Goal: Check status: Check status

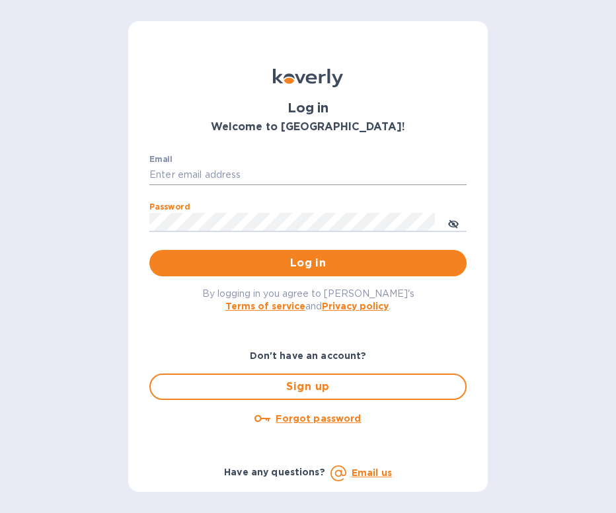
click at [209, 166] on input "Email" at bounding box center [307, 175] width 317 height 20
type input "[EMAIL_ADDRESS][DOMAIN_NAME]"
click at [285, 284] on div "By logging in you agree to [PERSON_NAME]'s Terms of service and Privacy policy ." at bounding box center [308, 299] width 338 height 46
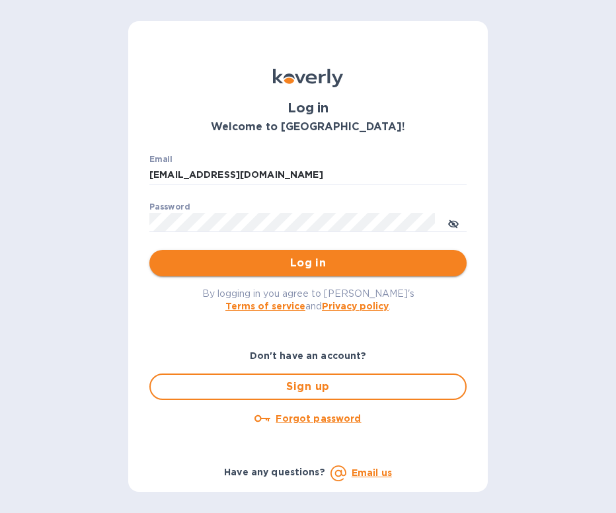
click at [285, 269] on span "Log in" at bounding box center [308, 263] width 296 height 16
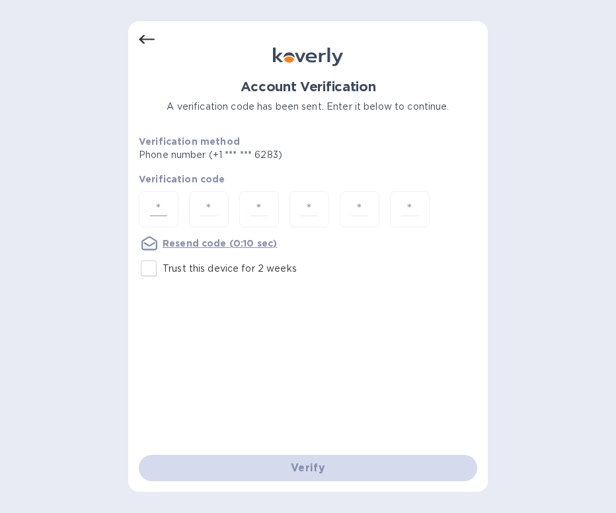
click at [168, 208] on input "number" at bounding box center [159, 209] width 28 height 24
type input "6"
type input "0"
type input "8"
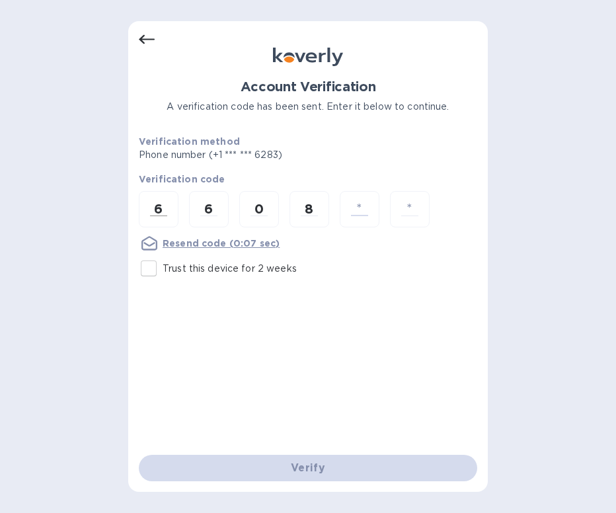
type input "8"
type input "7"
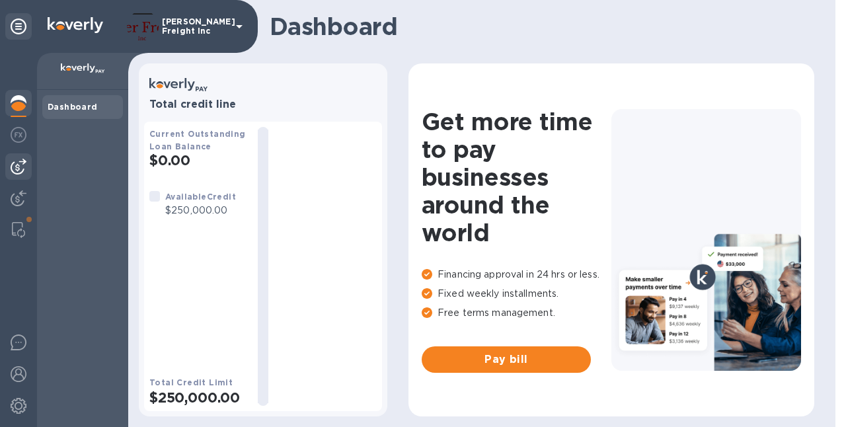
click at [21, 166] on img at bounding box center [19, 167] width 16 height 16
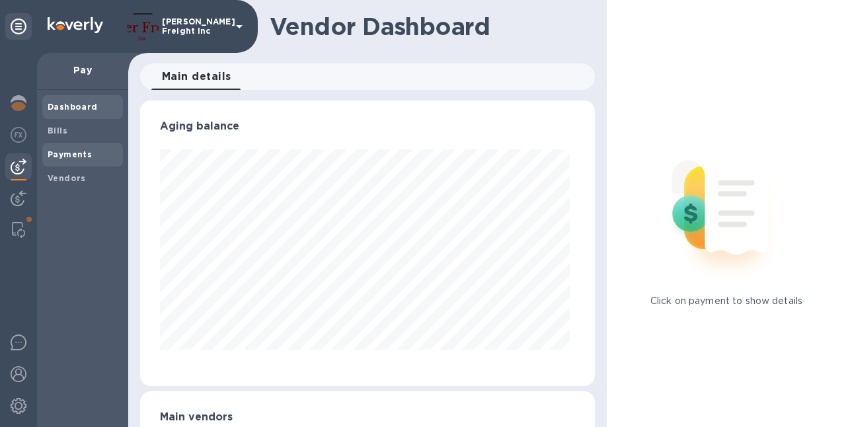
scroll to position [285, 449]
click at [22, 200] on img at bounding box center [19, 198] width 16 height 16
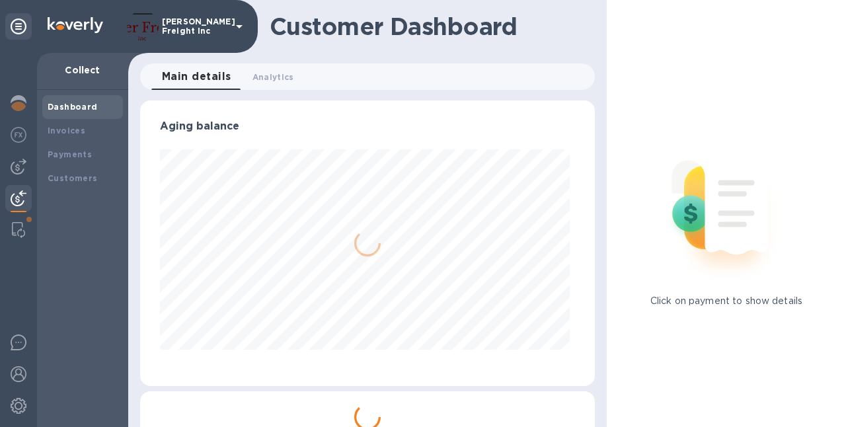
scroll to position [285, 449]
click at [21, 98] on img at bounding box center [19, 103] width 16 height 16
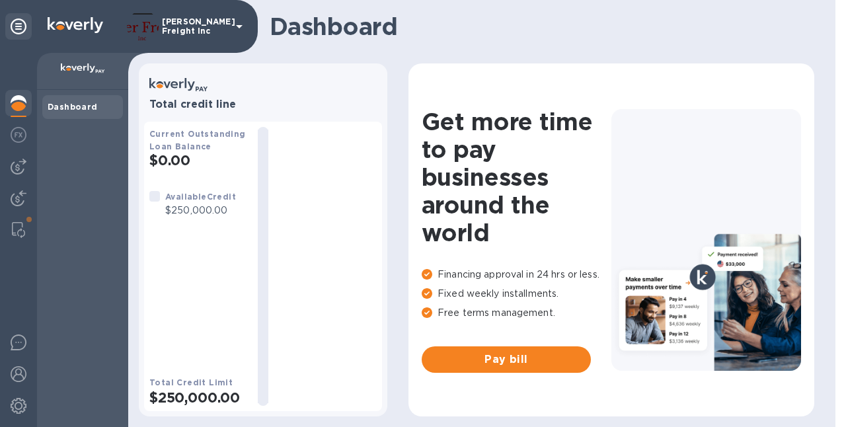
click at [239, 32] on icon at bounding box center [239, 26] width 16 height 16
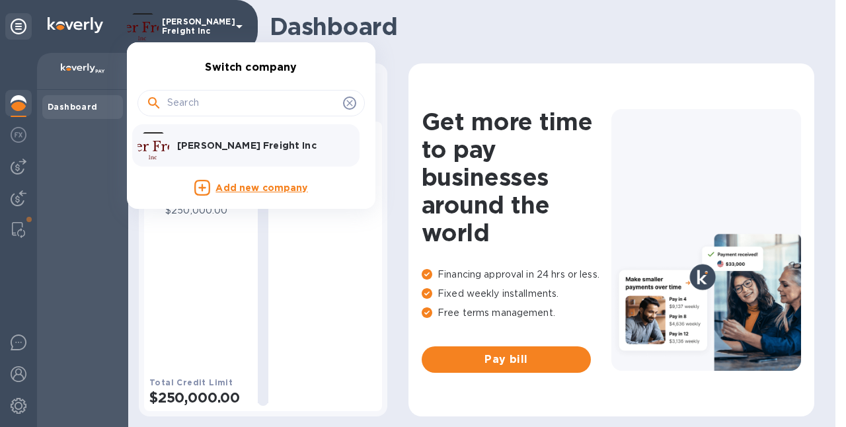
click at [496, 23] on div at bounding box center [423, 213] width 846 height 427
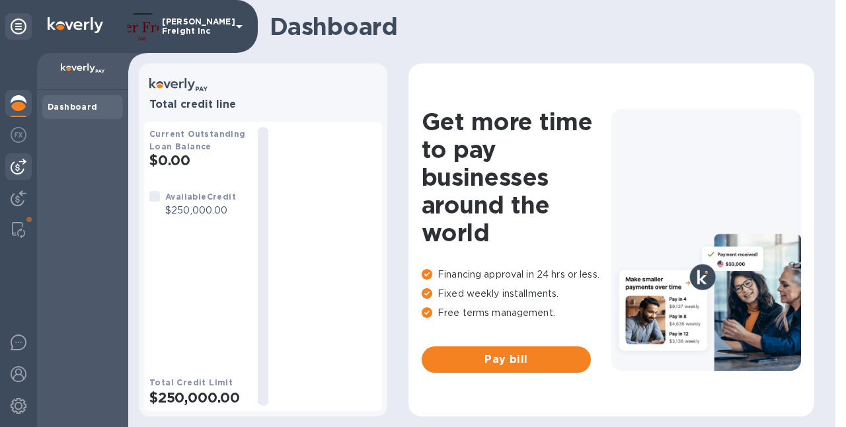
click at [17, 166] on img at bounding box center [19, 167] width 16 height 16
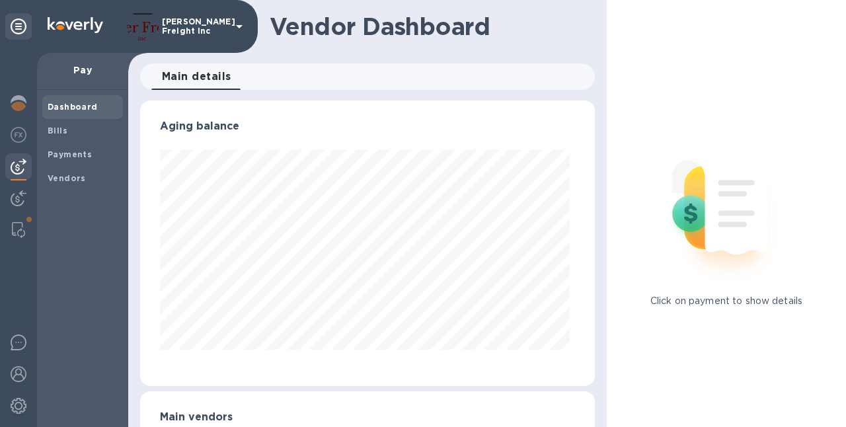
scroll to position [285, 449]
click at [15, 202] on img at bounding box center [19, 198] width 16 height 16
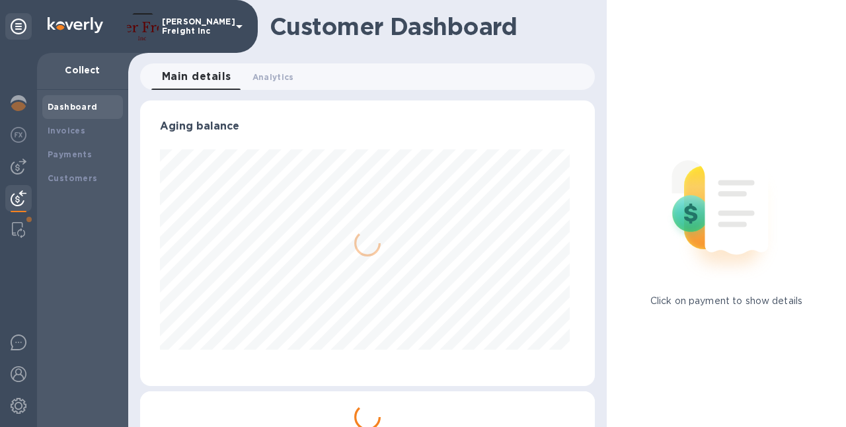
scroll to position [285, 449]
click at [65, 156] on b "Payments" at bounding box center [70, 154] width 44 height 10
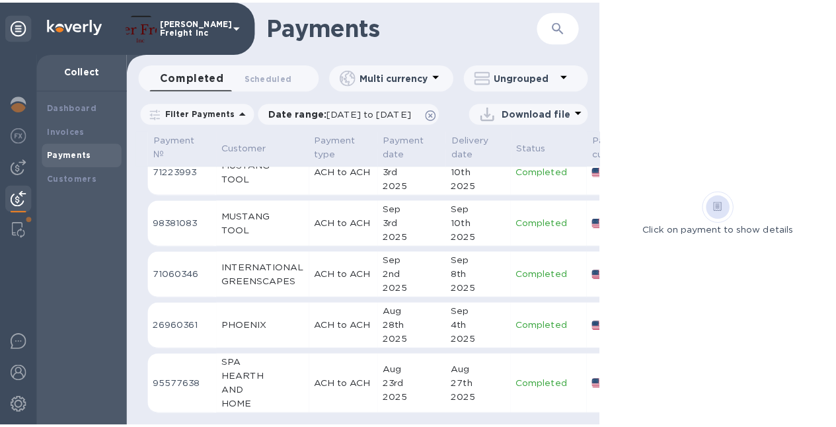
scroll to position [182, 0]
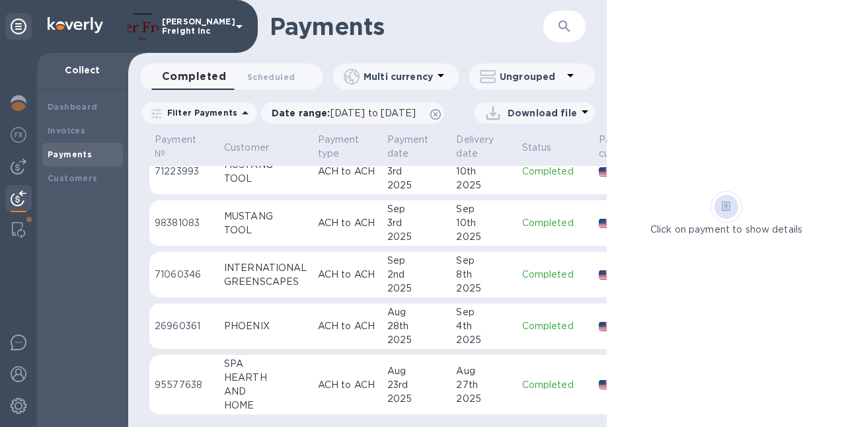
click at [359, 321] on p "ACH to ACH" at bounding box center [347, 326] width 59 height 14
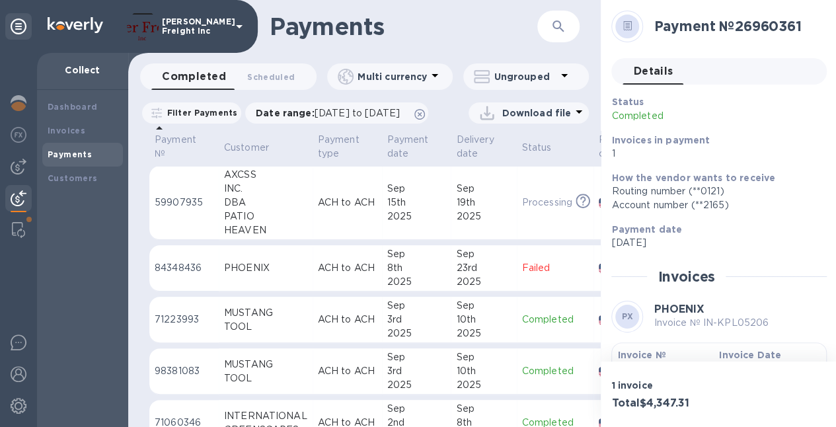
click at [295, 275] on div "PHOENIX" at bounding box center [265, 268] width 83 height 14
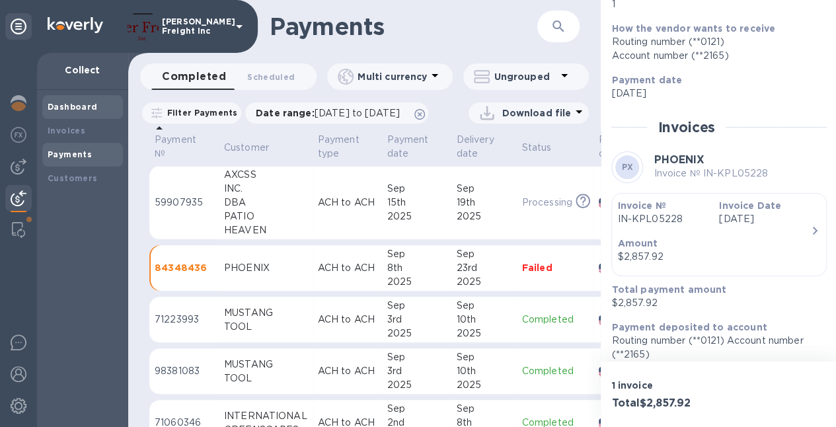
click at [74, 108] on b "Dashboard" at bounding box center [73, 107] width 50 height 10
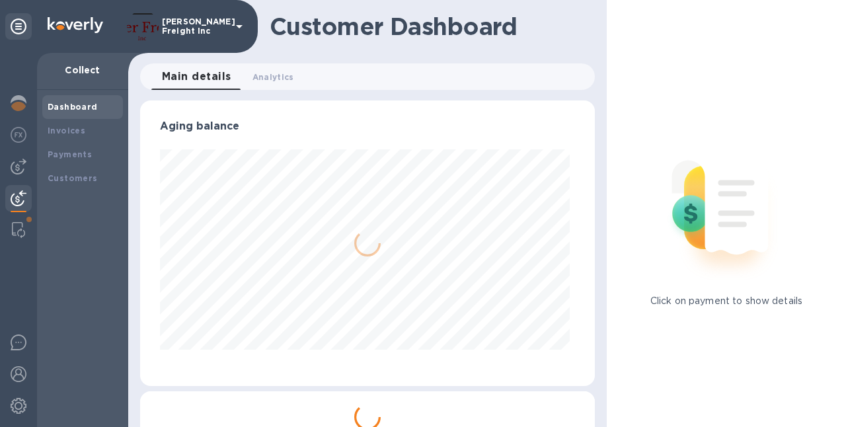
scroll to position [285, 449]
click at [63, 137] on div "Invoices" at bounding box center [83, 130] width 70 height 13
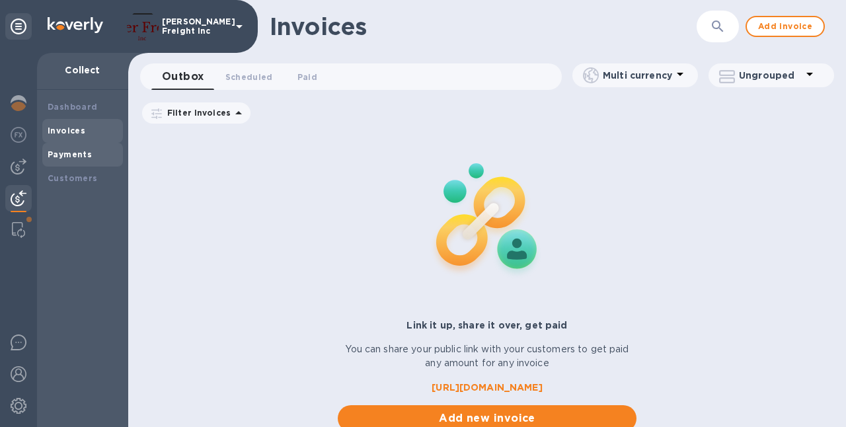
click at [63, 155] on b "Payments" at bounding box center [70, 154] width 44 height 10
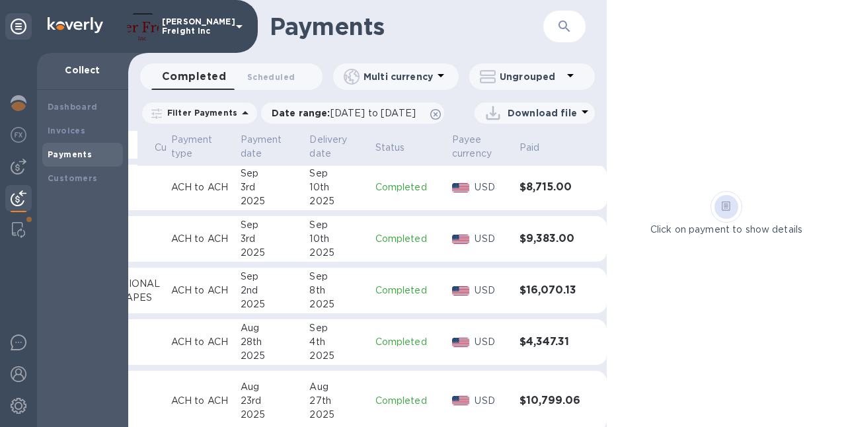
scroll to position [182, 148]
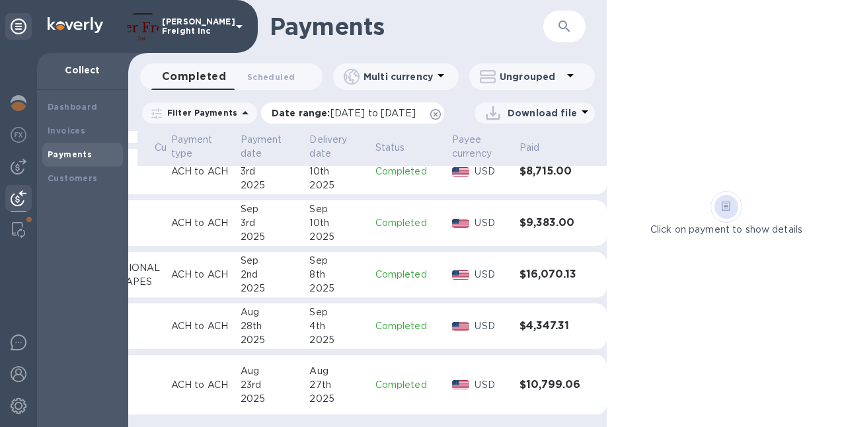
click at [353, 114] on span "[DATE] to [DATE]" at bounding box center [372, 113] width 85 height 11
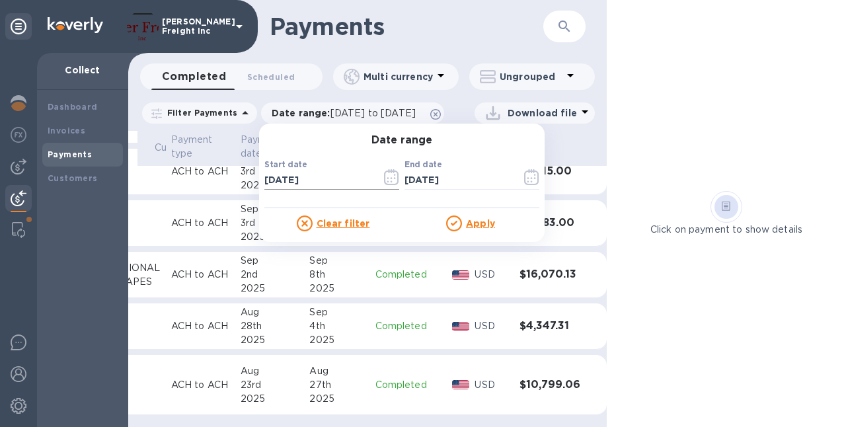
click at [299, 177] on input "[DATE]" at bounding box center [317, 180] width 106 height 20
click at [296, 184] on input "[DATE]" at bounding box center [317, 180] width 106 height 20
click at [320, 182] on input "[DATE]" at bounding box center [317, 180] width 106 height 20
drag, startPoint x: 336, startPoint y: 184, endPoint x: 260, endPoint y: 184, distance: 75.3
click at [262, 184] on div "Start date [DATE] ​" at bounding box center [332, 177] width 140 height 66
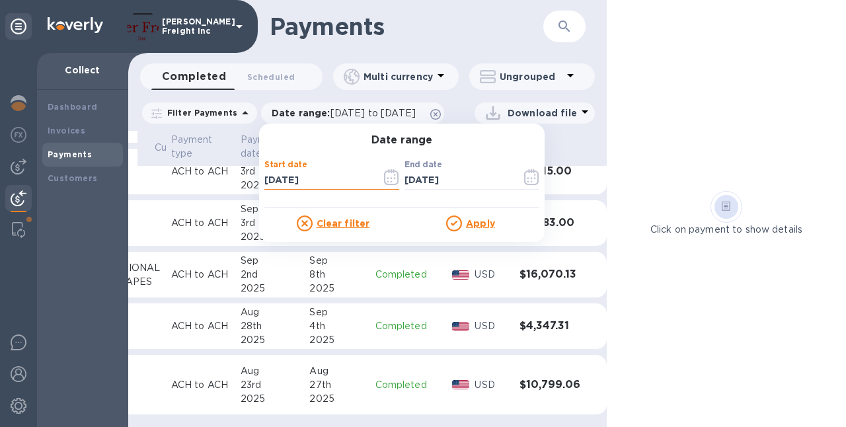
click at [275, 181] on input "[DATE]" at bounding box center [317, 180] width 106 height 20
drag, startPoint x: 287, startPoint y: 181, endPoint x: 279, endPoint y: 177, distance: 9.5
click at [279, 180] on input "[DATE]" at bounding box center [317, 180] width 106 height 20
type input "[DATE]"
click at [466, 226] on u "Apply" at bounding box center [480, 223] width 29 height 11
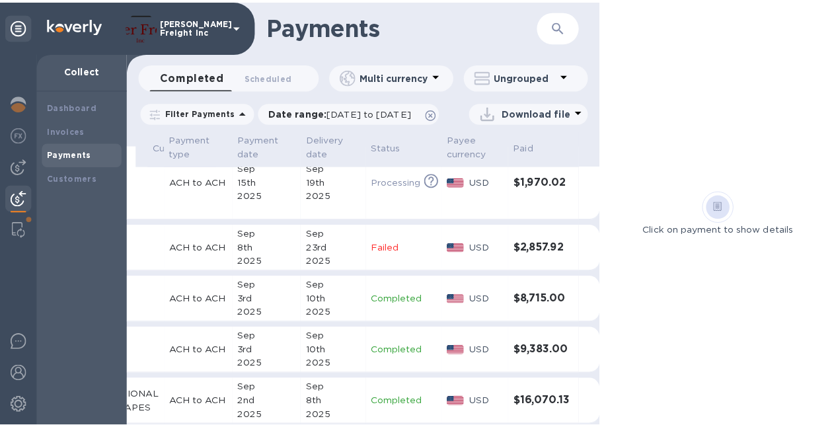
scroll to position [0, 149]
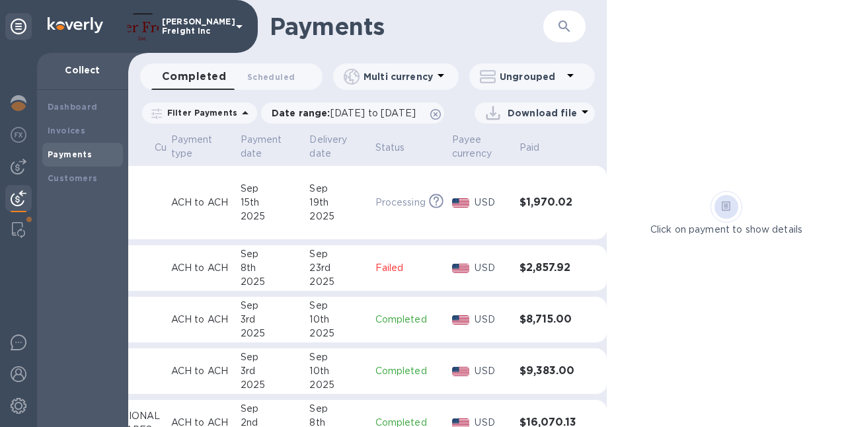
click at [387, 209] on p "Processing" at bounding box center [400, 203] width 50 height 14
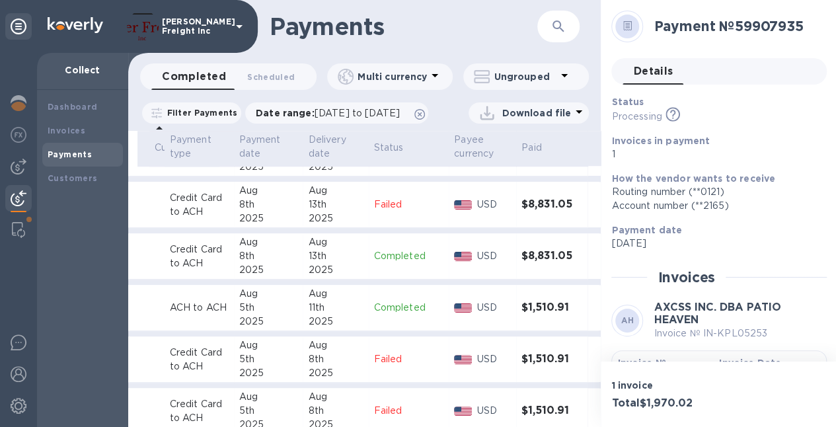
scroll to position [569, 156]
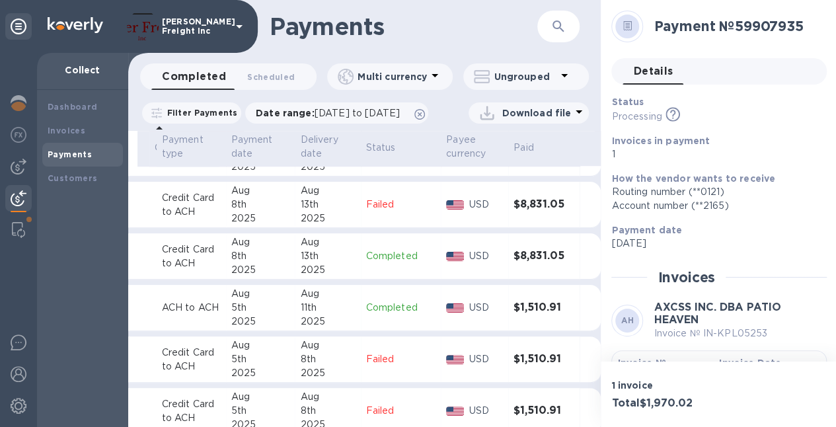
click at [281, 263] on div "8th" at bounding box center [260, 256] width 59 height 14
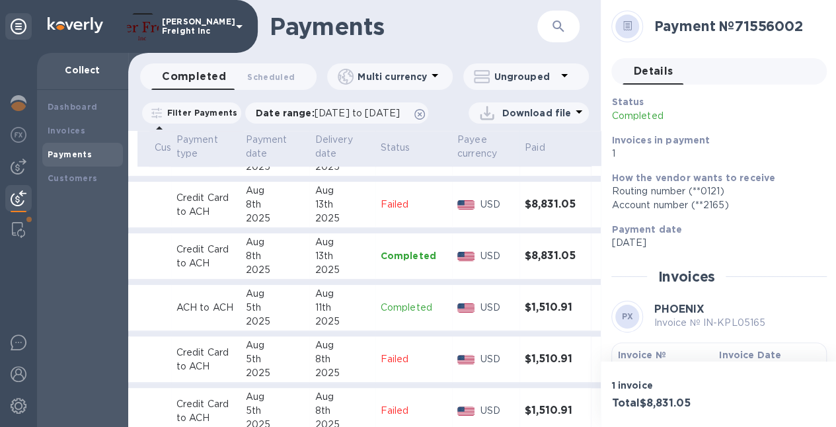
scroll to position [569, 142]
